Goal: Information Seeking & Learning: Find specific fact

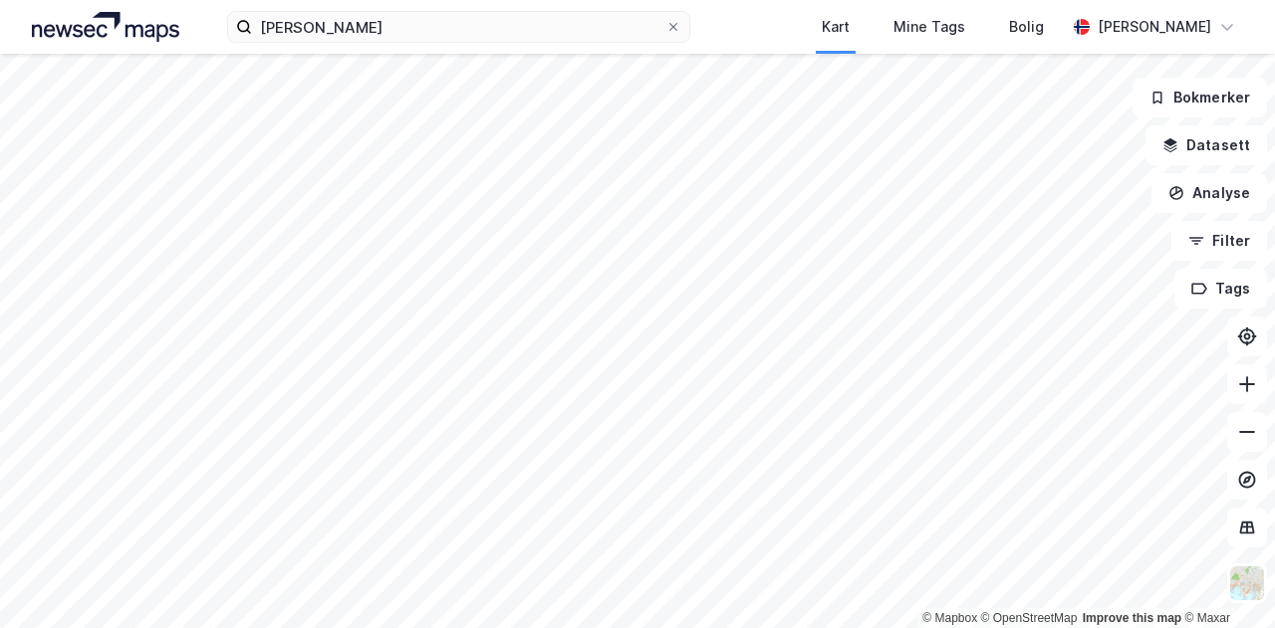
click at [699, 627] on html "[PERSON_NAME] Kart Mine Tags Bolig [PERSON_NAME] © Mapbox © OpenStreetMap Impro…" at bounding box center [637, 314] width 1275 height 628
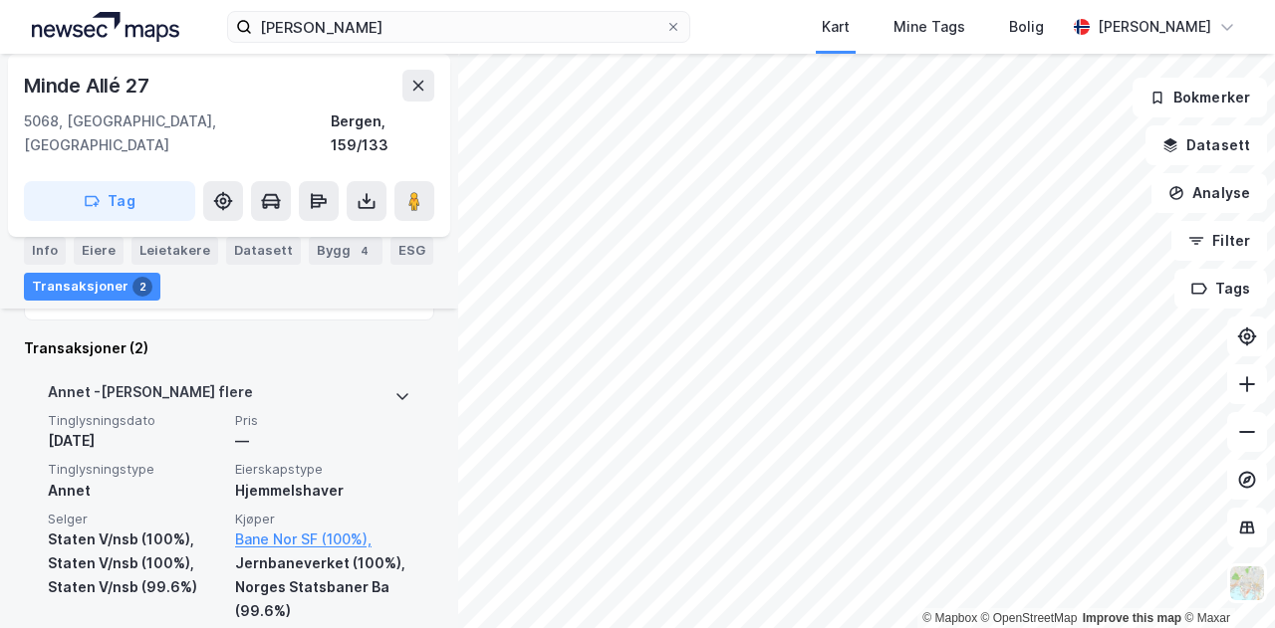
scroll to position [688, 0]
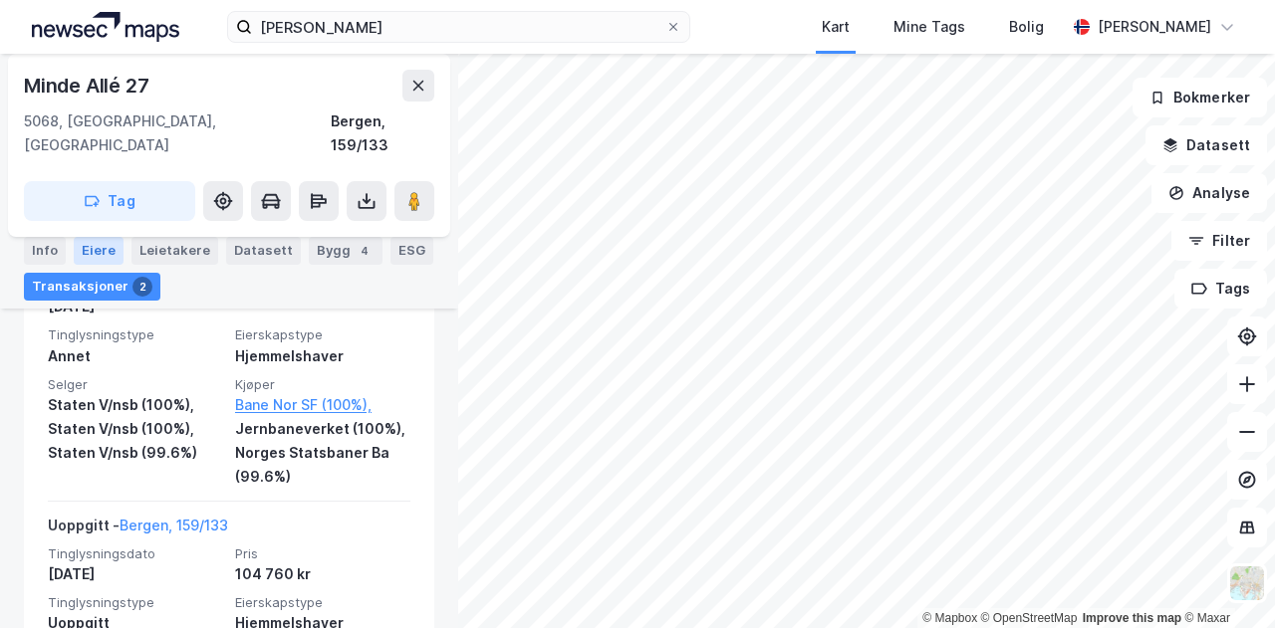
click at [114, 250] on div "Eiere" at bounding box center [99, 251] width 50 height 28
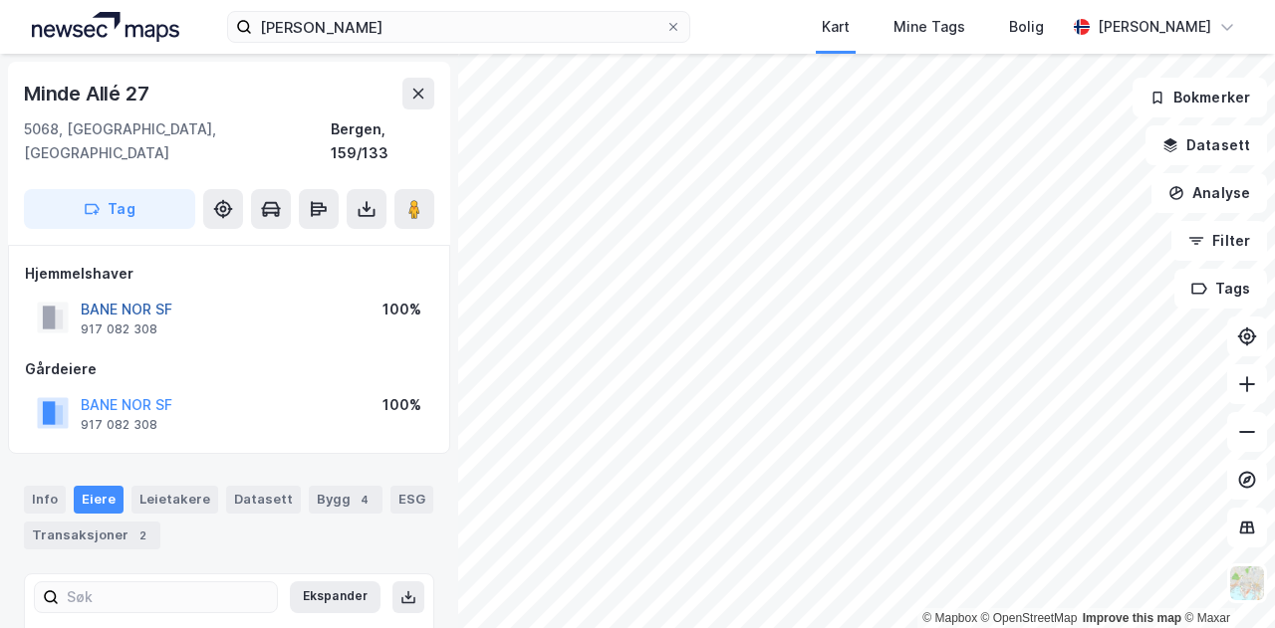
click at [0, 0] on button "BANE NOR SF" at bounding box center [0, 0] width 0 height 0
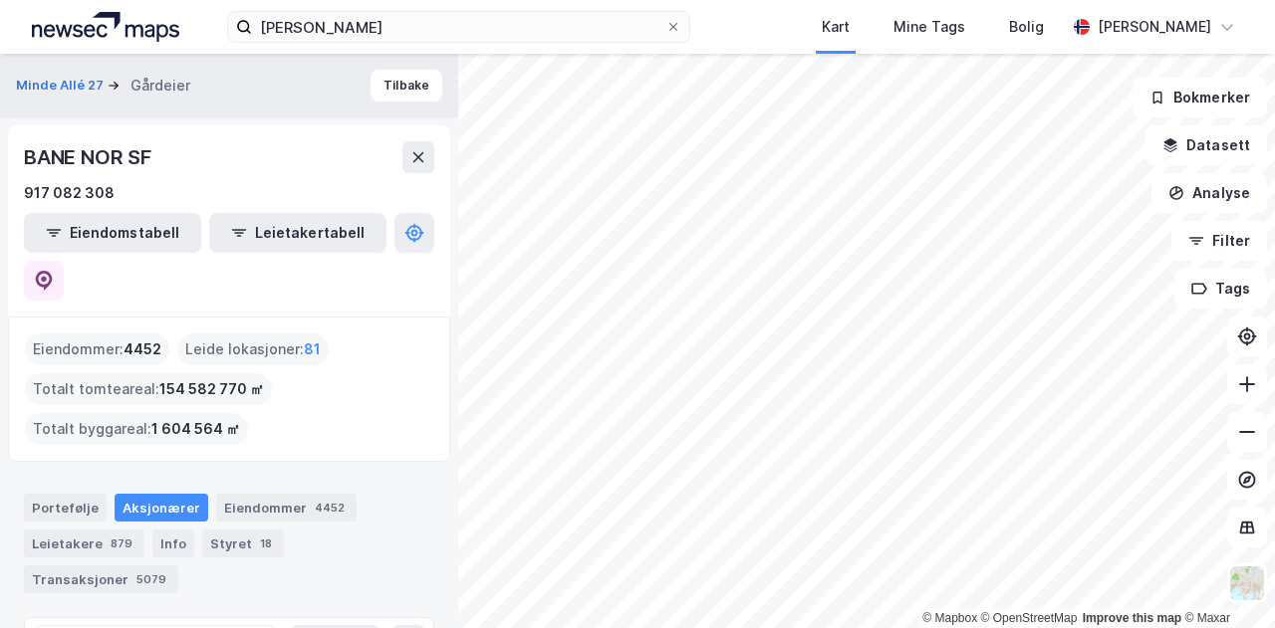
type input "Siste"
